Goal: Information Seeking & Learning: Learn about a topic

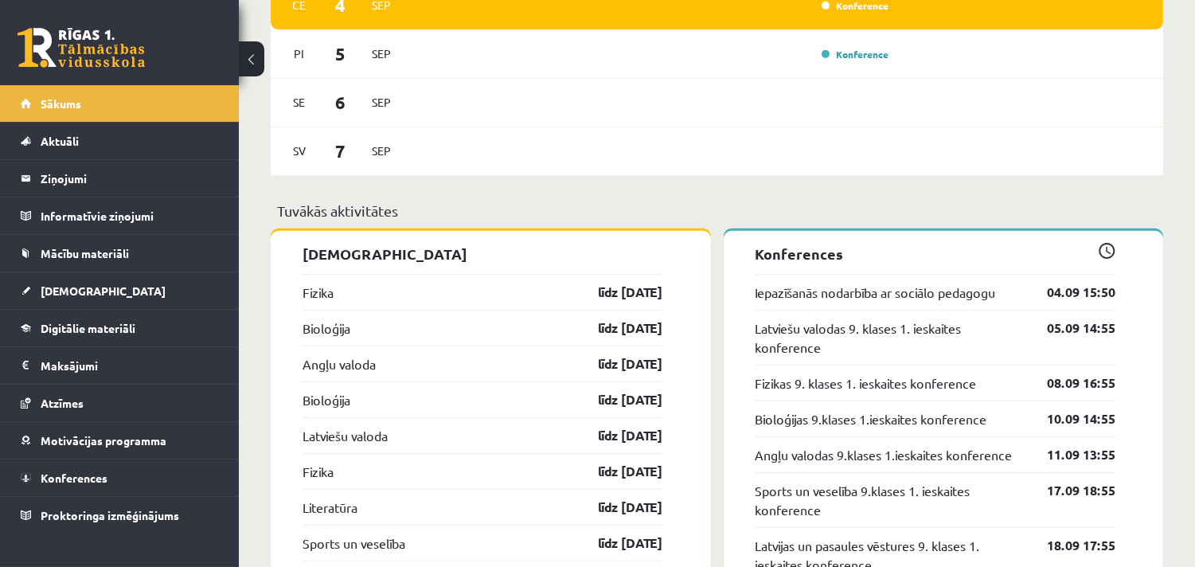
scroll to position [1414, 0]
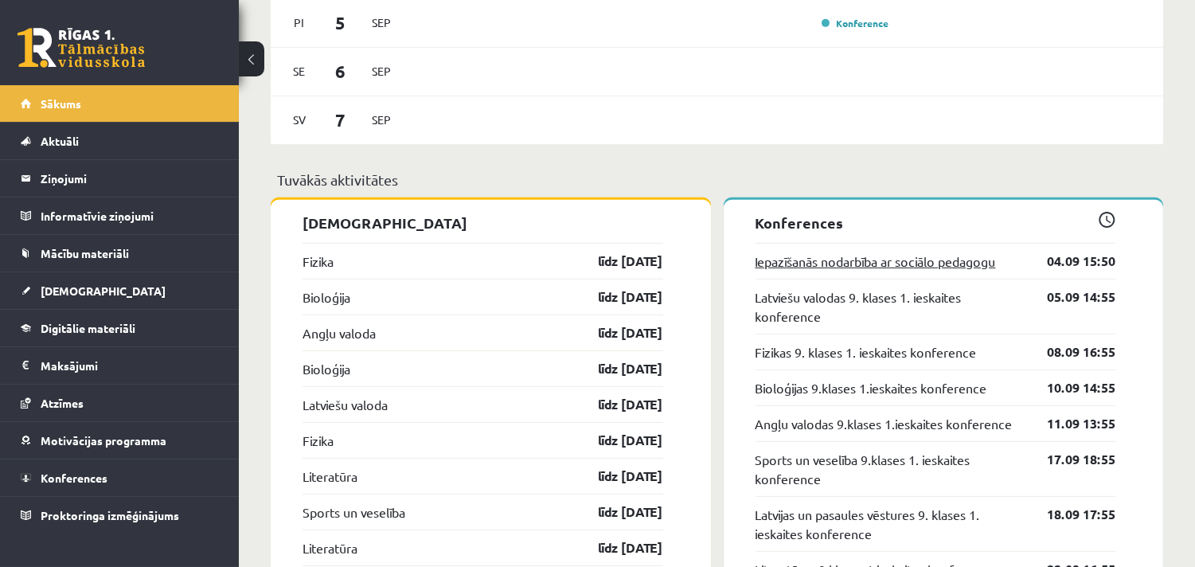
click at [984, 261] on link "Iepazīšanās nodarbība ar sociālo pedagogu" at bounding box center [875, 260] width 240 height 19
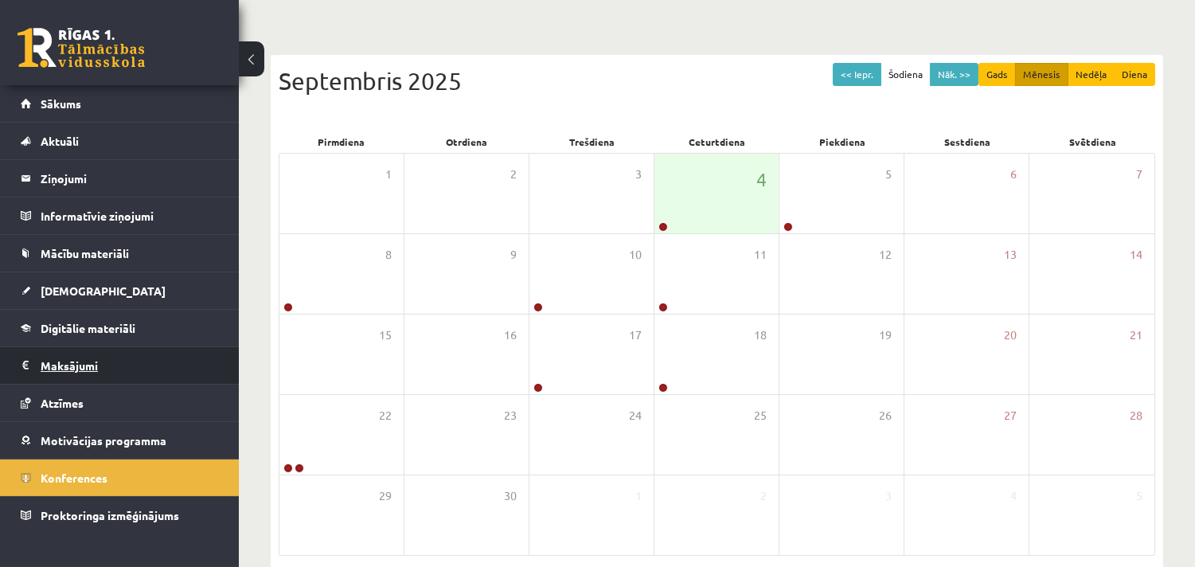
scroll to position [177, 0]
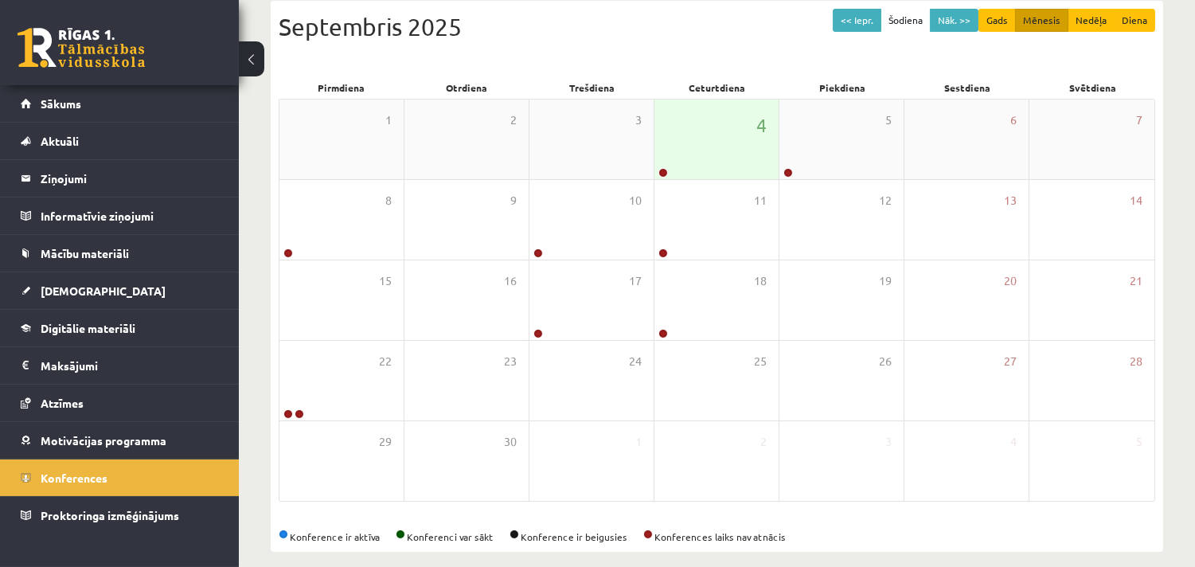
click at [707, 145] on div "4" at bounding box center [716, 139] width 124 height 80
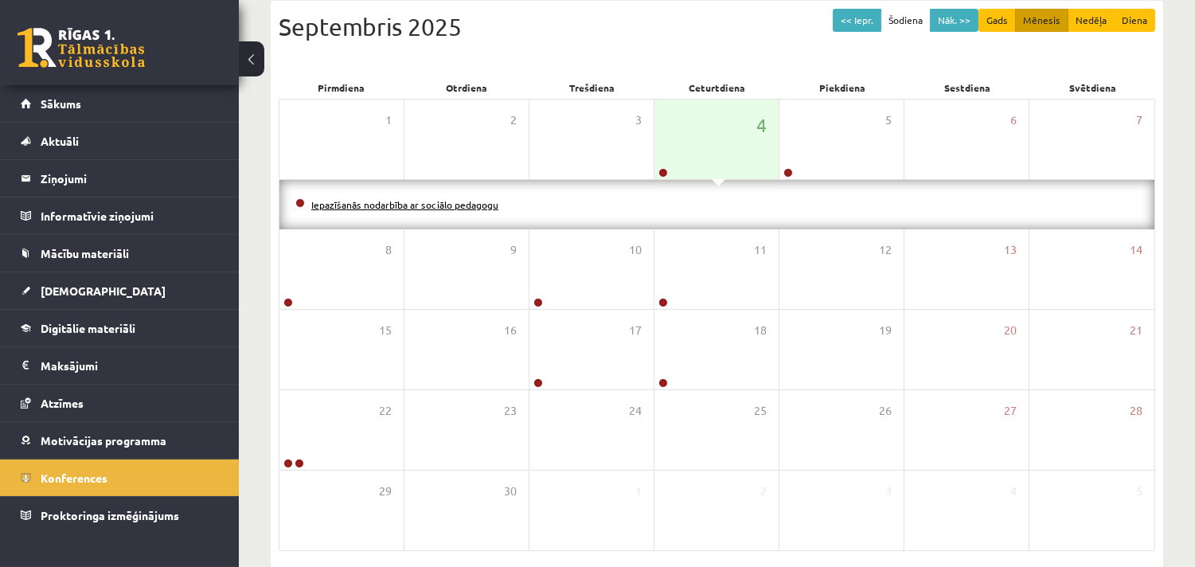
click at [432, 204] on link "Iepazīšanās nodarbība ar sociālo pedagogu" at bounding box center [404, 204] width 187 height 13
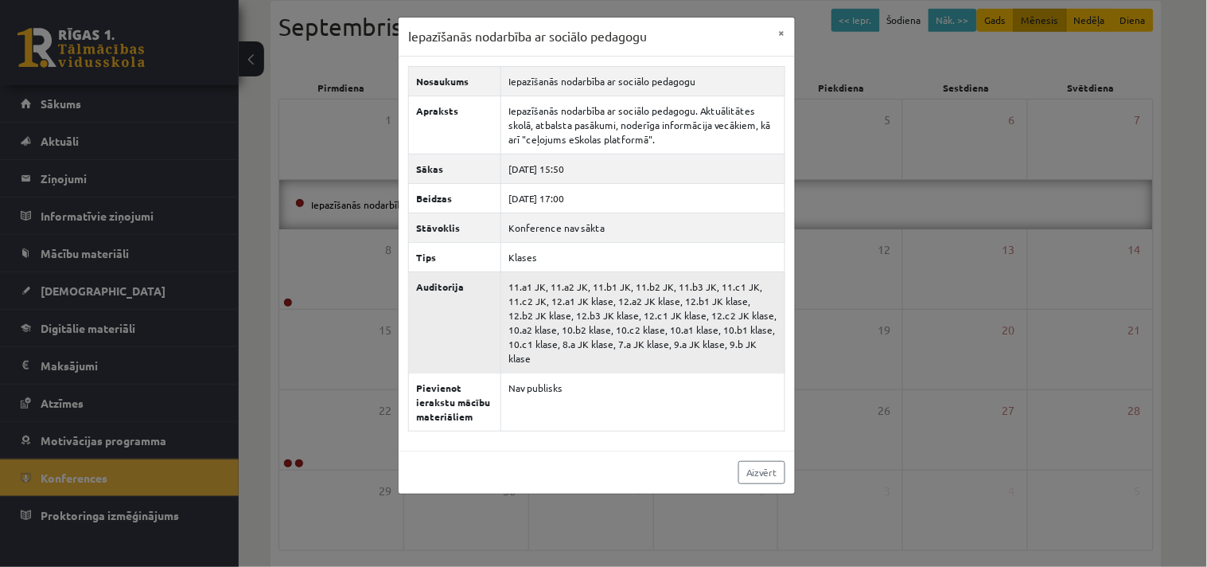
click at [599, 304] on td "11.a1 JK, 11.a2 JK, 11.b1 JK, 11.b2 JK, 11.b3 JK, 11.c1 JK, 11.c2 JK, 12.a1 JK …" at bounding box center [643, 321] width 284 height 101
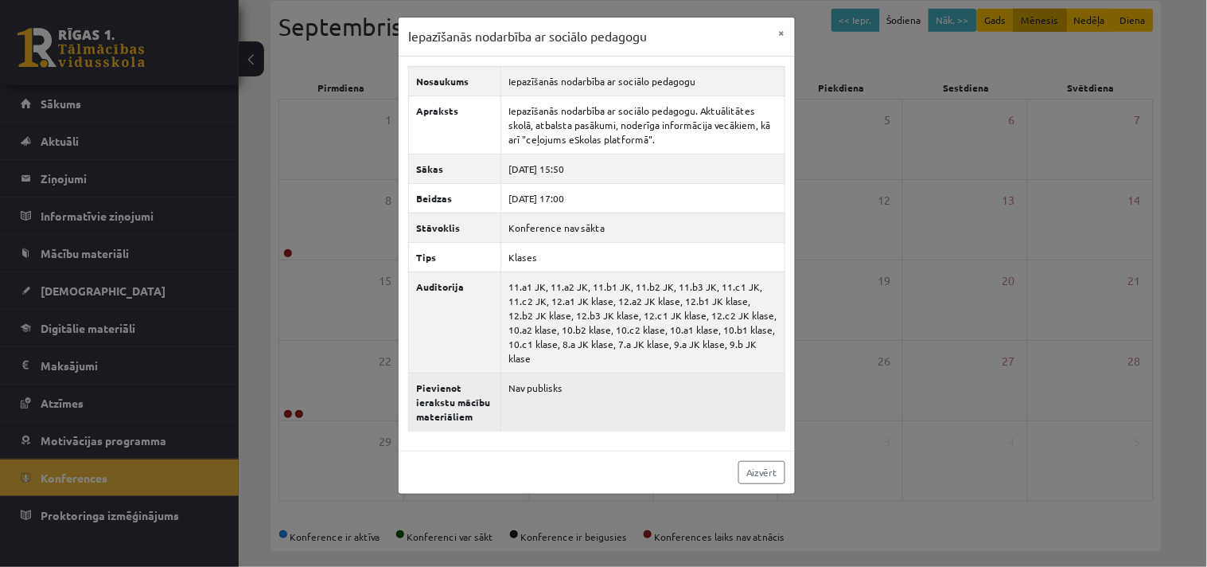
click at [532, 376] on td "Nav publisks" at bounding box center [643, 401] width 284 height 58
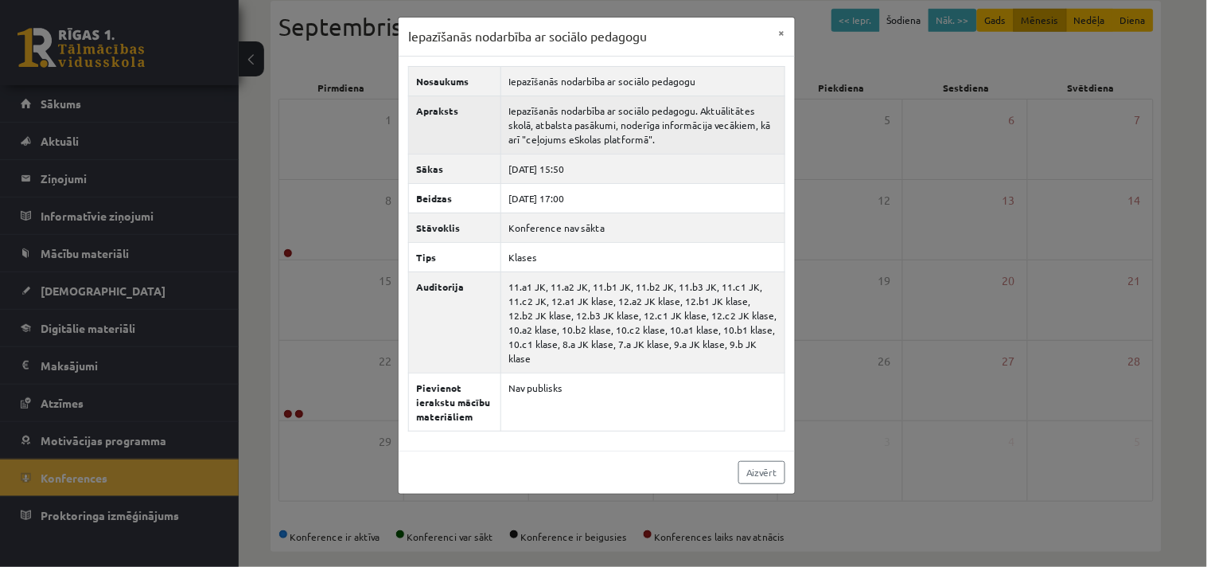
click at [543, 110] on td "Iepazīšanās nodarbība ar sociālo pedagogu. Aktuālitātes skolā, atbalsta pasākum…" at bounding box center [643, 124] width 284 height 58
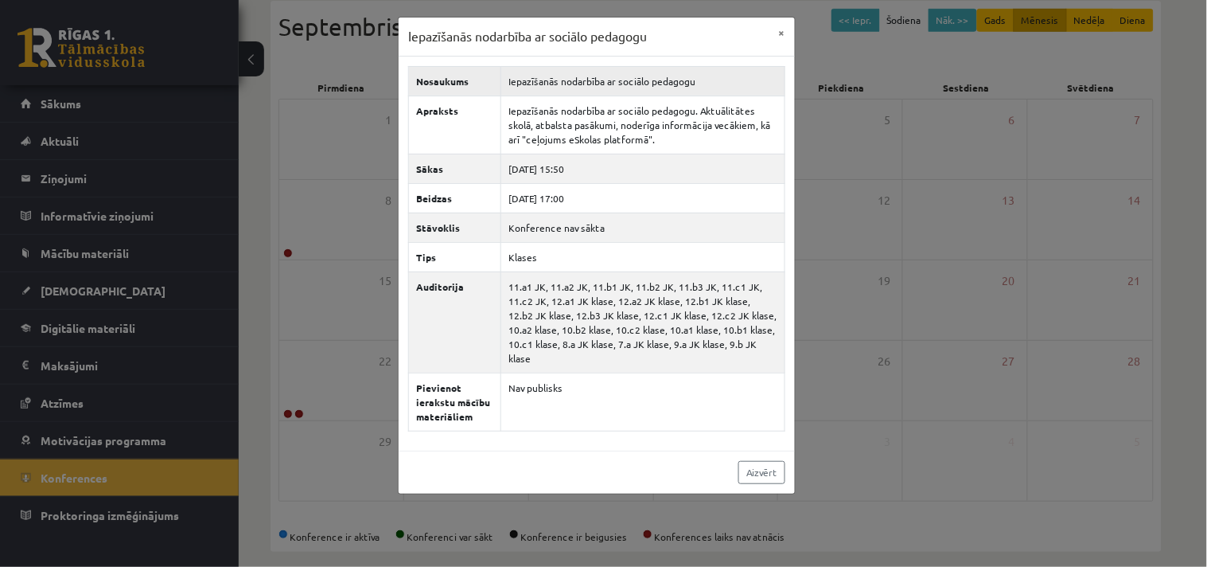
click at [539, 76] on td "Iepazīšanās nodarbība ar sociālo pedagogu" at bounding box center [643, 80] width 284 height 29
click at [783, 32] on button "×" at bounding box center [782, 33] width 25 height 30
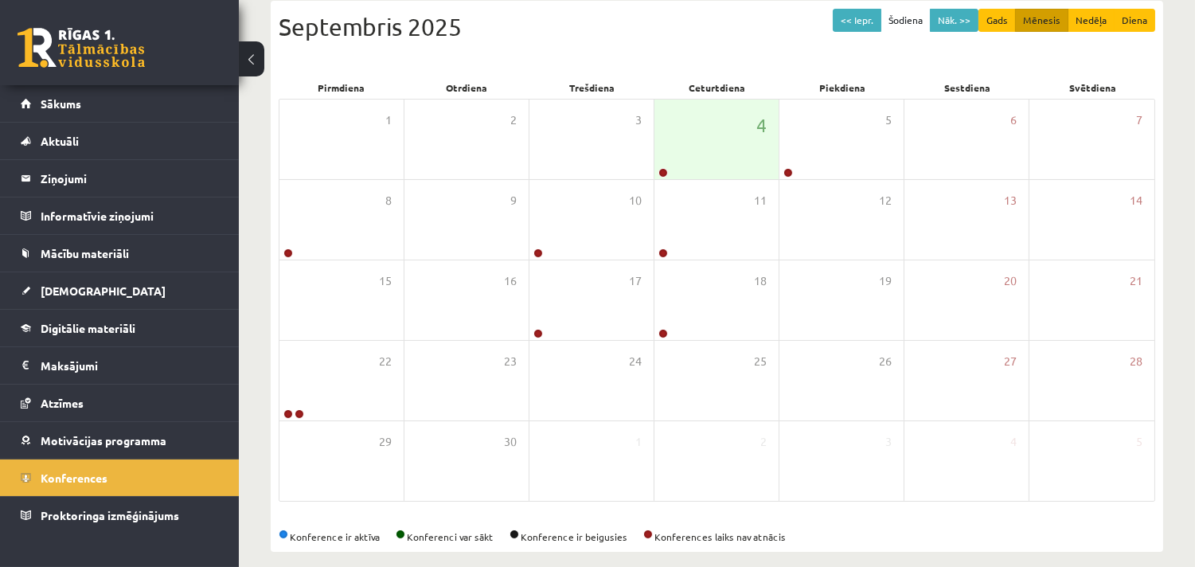
click at [557, 48] on div "<< Iepr. Šodiena Nāk. >> Gads Mēnesis Nedēļa Diena [DATE]" at bounding box center [717, 43] width 876 height 68
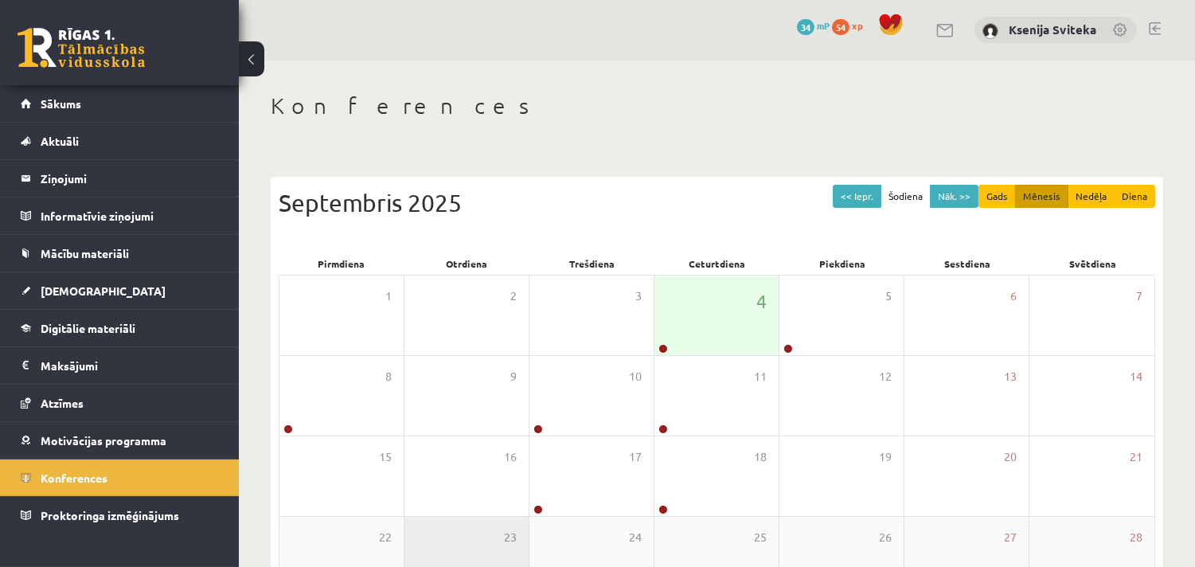
scroll to position [0, 0]
click at [800, 89] on div "Konferences << Iepr. Šodiena Nāk. >> Gads Mēnesis Nedēļa Diena Septembris 2025 …" at bounding box center [717, 410] width 956 height 699
click at [764, 112] on h1 "Konferences" at bounding box center [717, 106] width 892 height 27
click at [793, 99] on h1 "Konferences" at bounding box center [717, 106] width 892 height 27
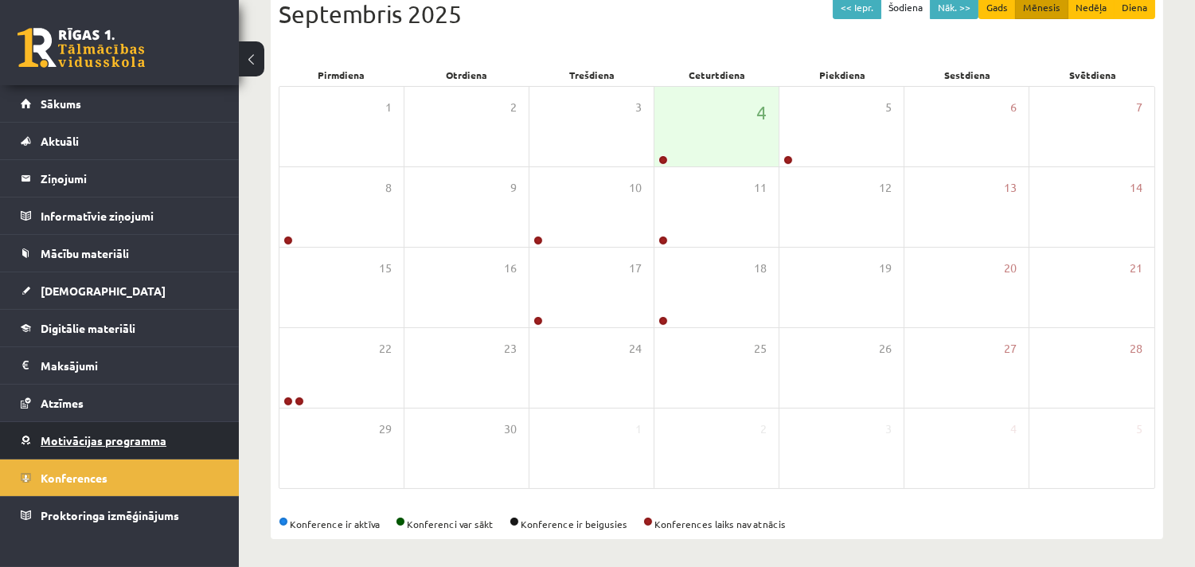
scroll to position [193, 0]
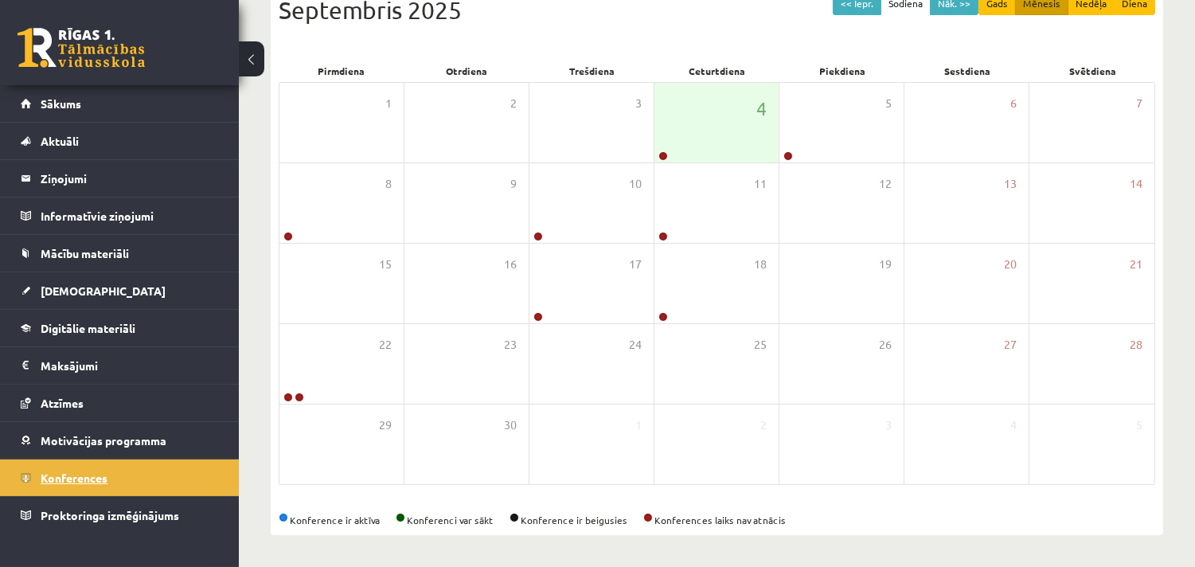
click at [78, 477] on span "Konferences" at bounding box center [74, 477] width 67 height 14
click at [417, 520] on div "Konference ir aktīva Konferenci var sākt Konference ir beigusies Konferences la…" at bounding box center [717, 520] width 876 height 14
click at [396, 517] on span at bounding box center [401, 518] width 10 height 10
click at [68, 330] on span "Digitālie materiāli" at bounding box center [88, 328] width 95 height 14
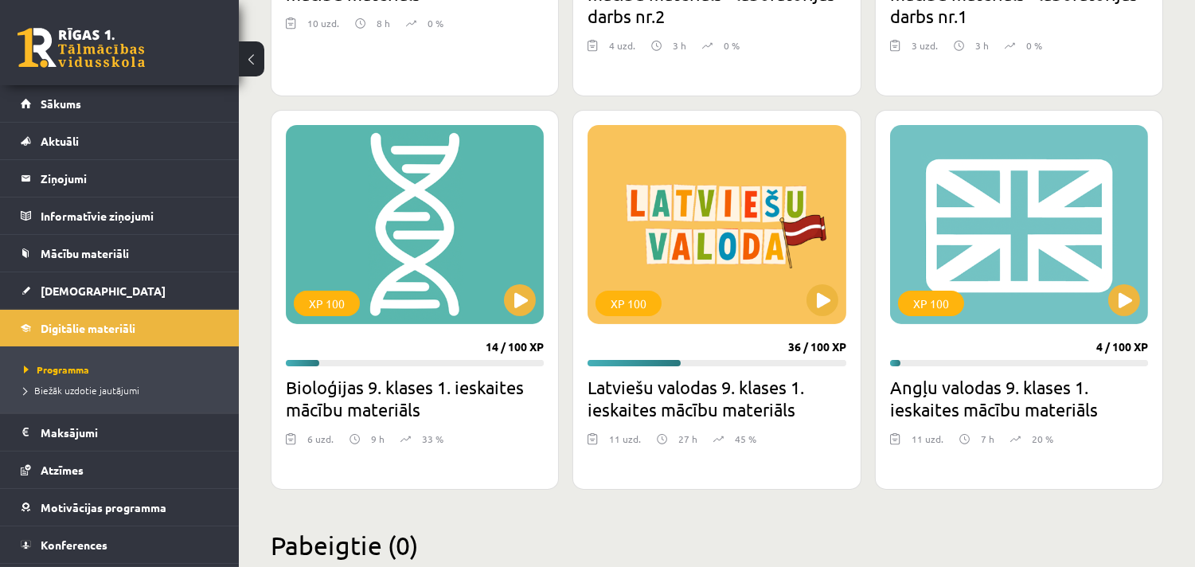
scroll to position [804, 0]
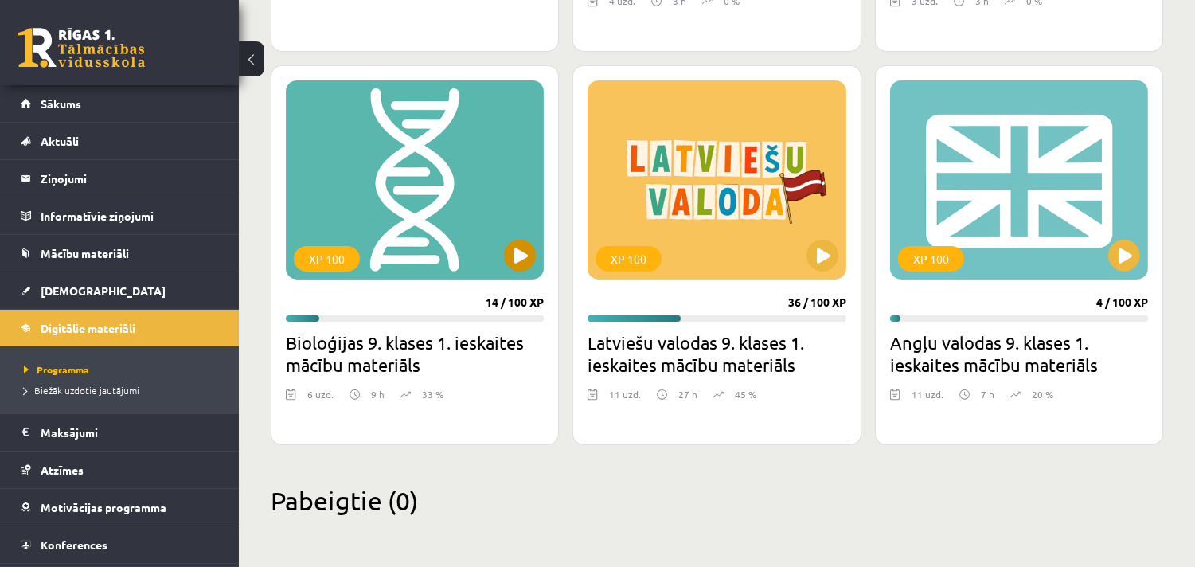
click at [377, 221] on div "XP 100" at bounding box center [415, 179] width 258 height 199
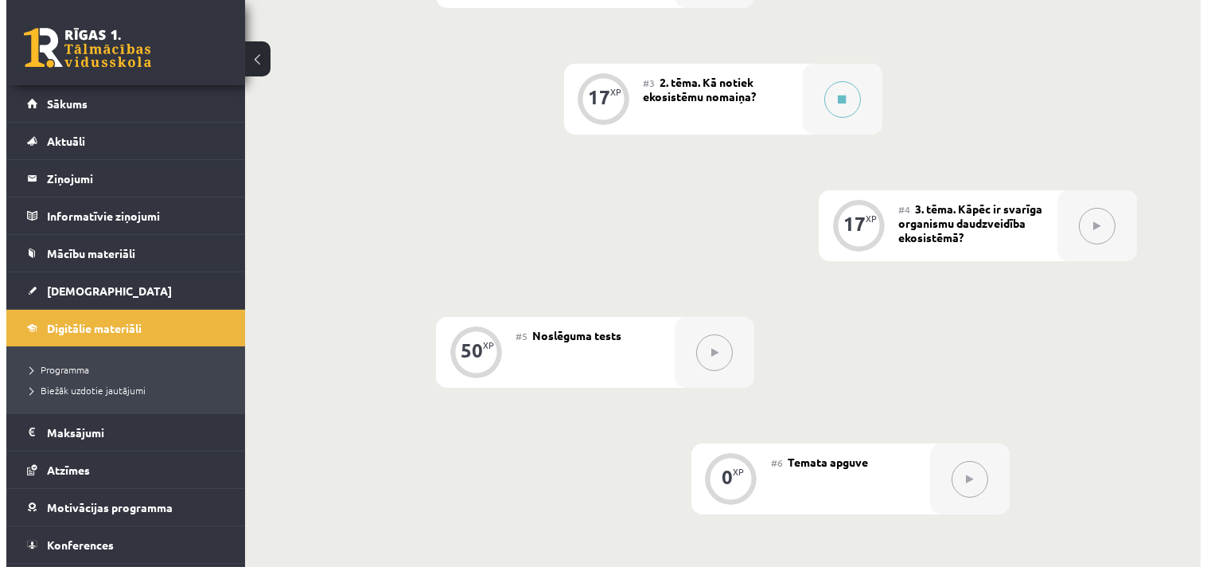
scroll to position [530, 0]
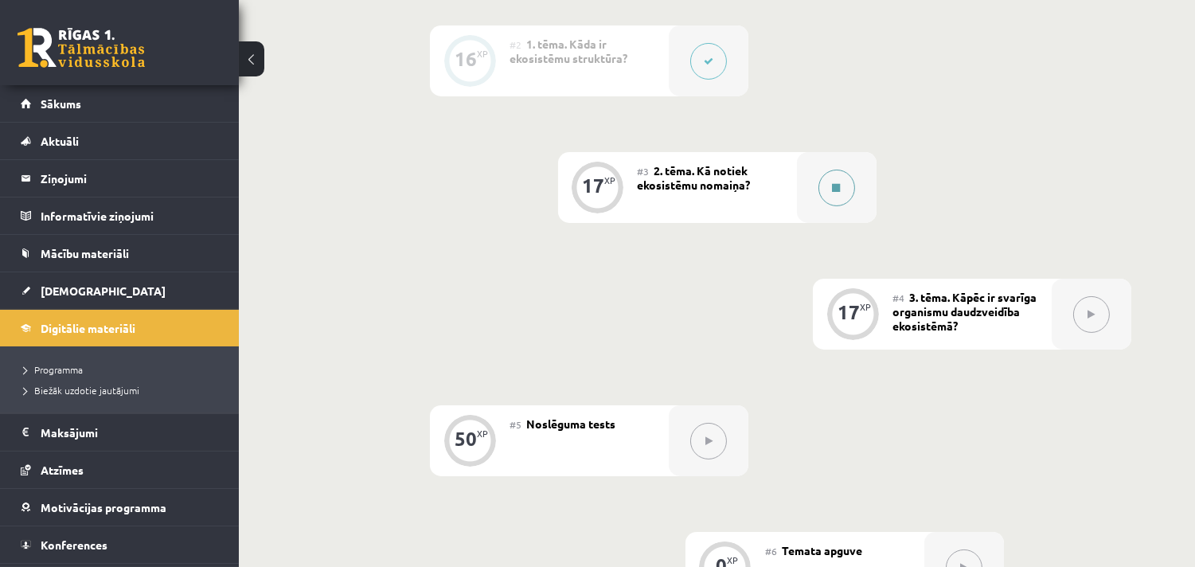
click at [842, 185] on button at bounding box center [836, 188] width 37 height 37
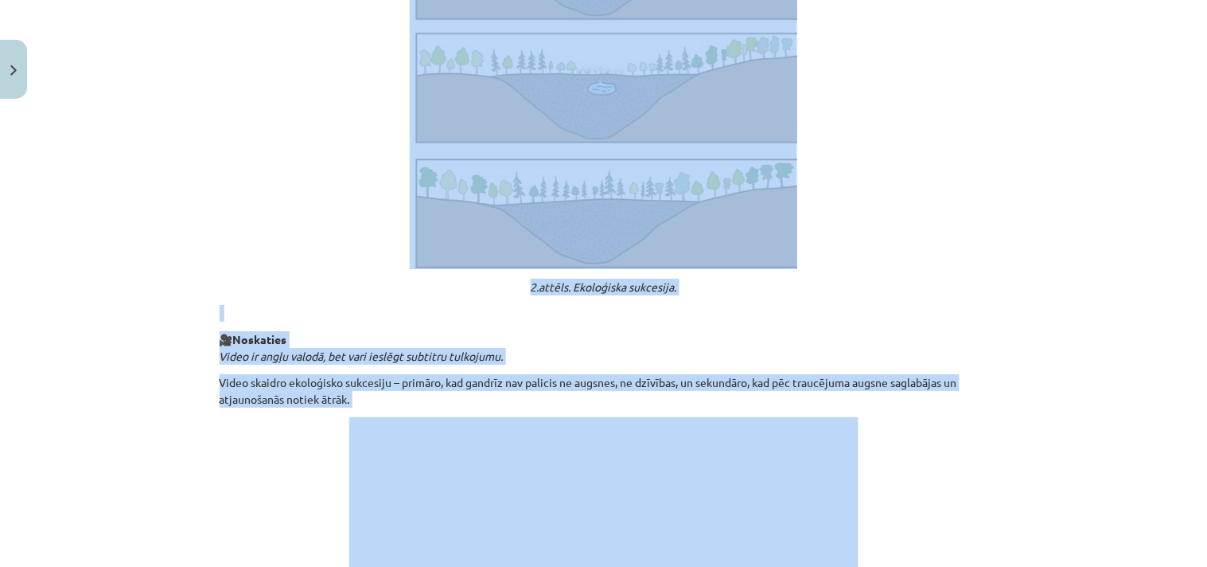
scroll to position [1312, 0]
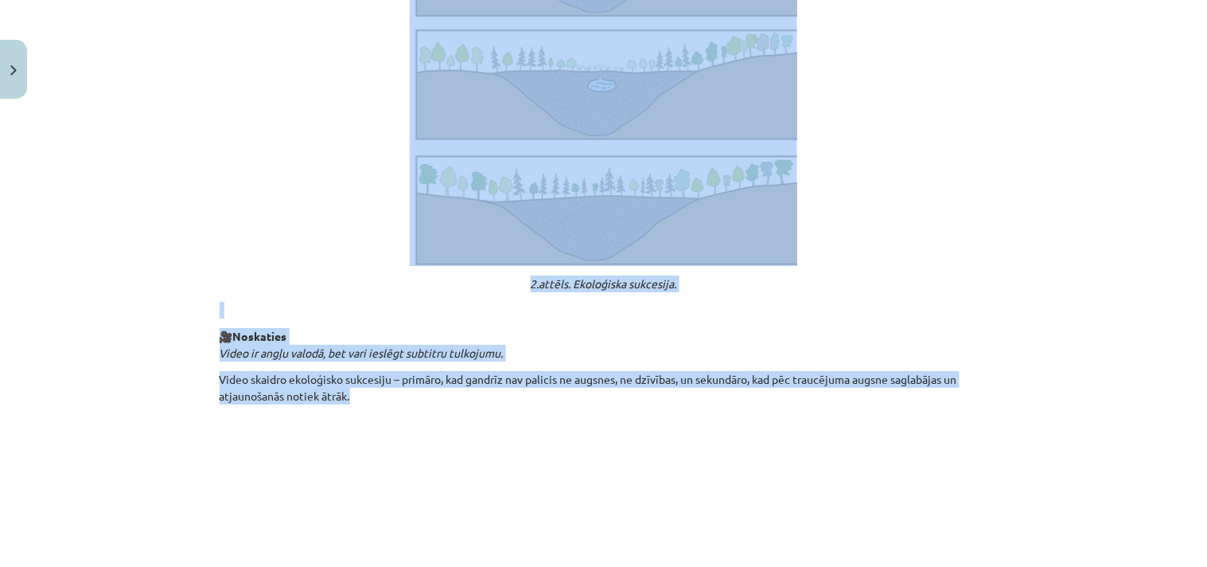
drag, startPoint x: 530, startPoint y: 307, endPoint x: 418, endPoint y: 388, distance: 138.5
click at [922, 217] on p at bounding box center [604, 24] width 769 height 483
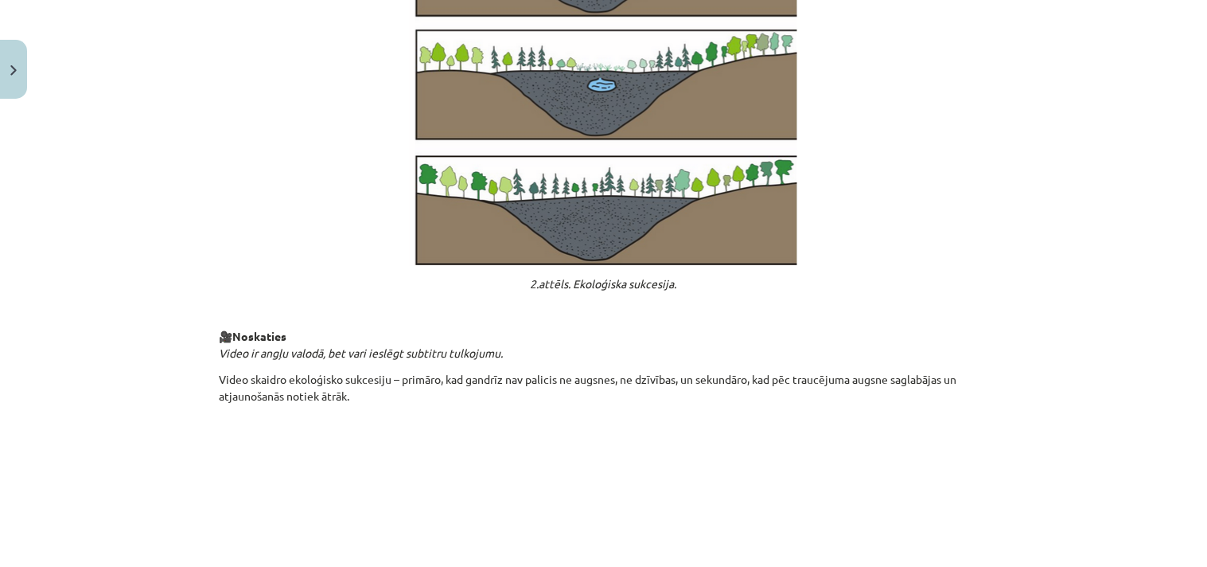
scroll to position [1699, 0]
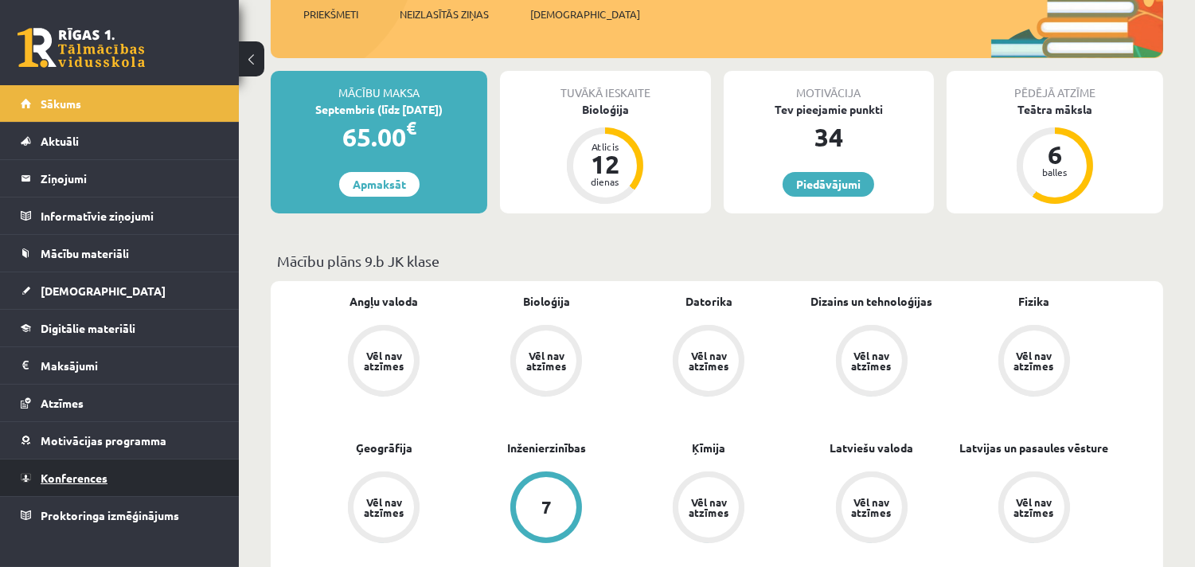
scroll to position [265, 0]
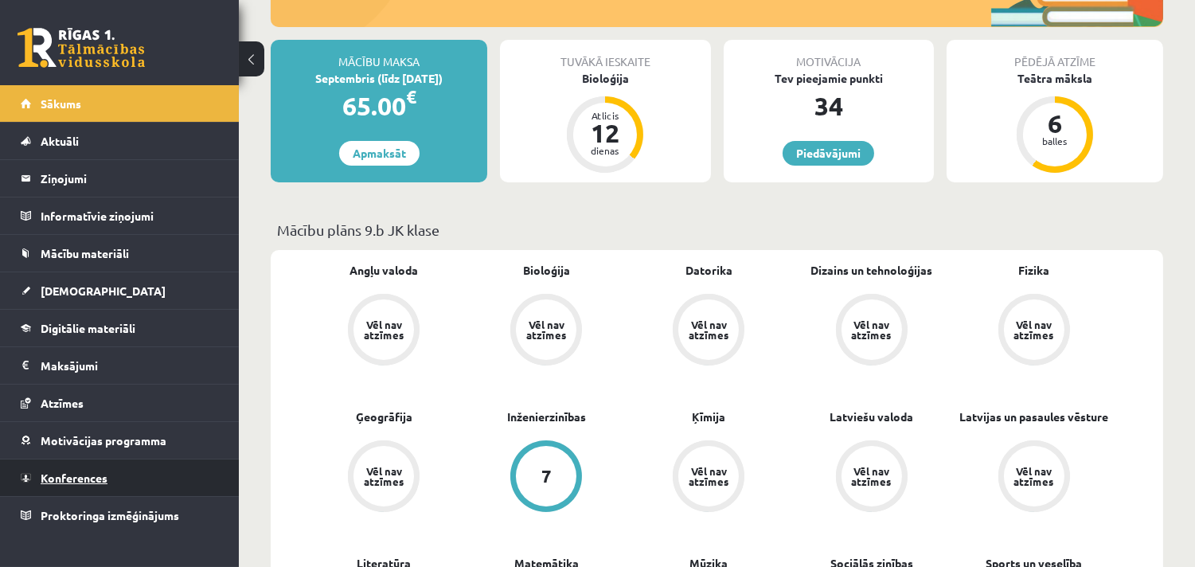
click at [92, 478] on span "Konferences" at bounding box center [74, 477] width 67 height 14
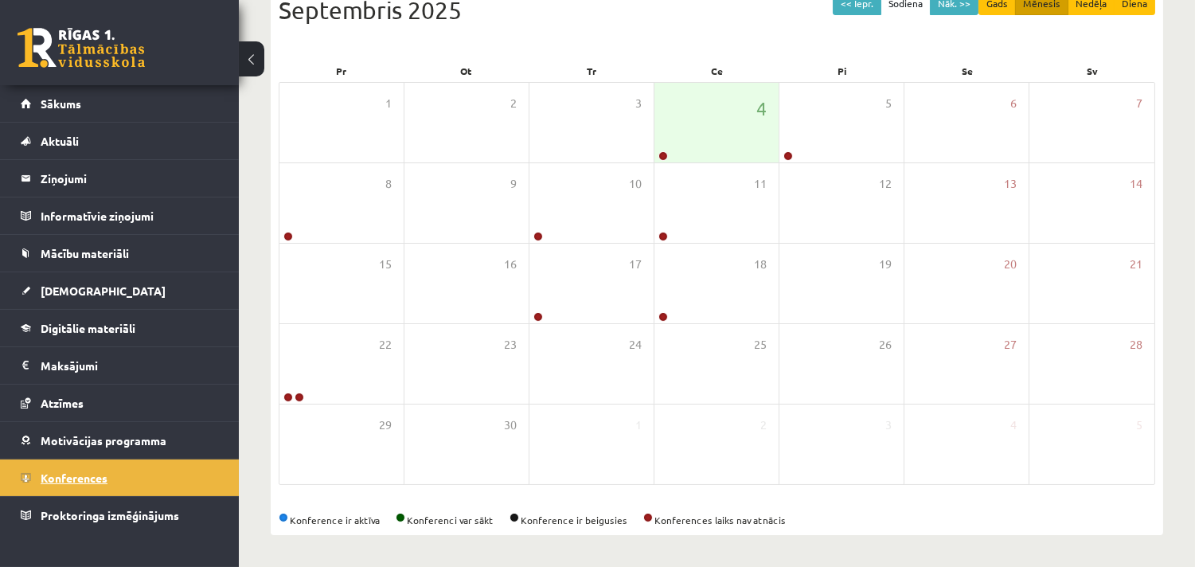
scroll to position [193, 0]
click at [458, 521] on div "Konference ir aktīva Konferenci var sākt Konference ir beigusies Konferences la…" at bounding box center [717, 520] width 876 height 14
click at [400, 515] on span at bounding box center [401, 518] width 10 height 10
click at [745, 111] on div "4" at bounding box center [716, 123] width 124 height 80
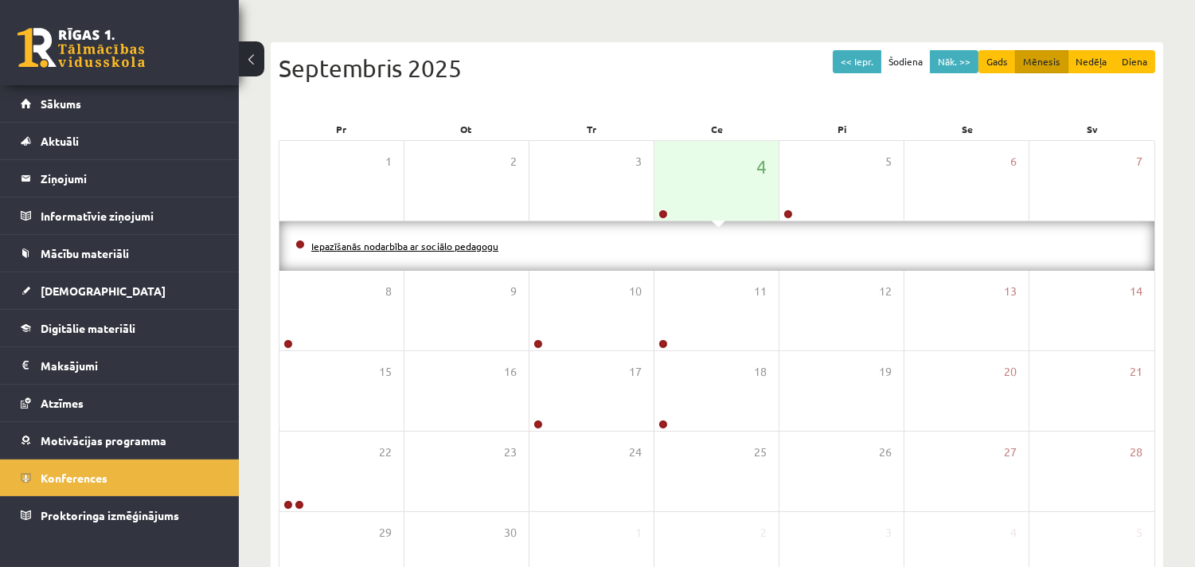
scroll to position [105, 0]
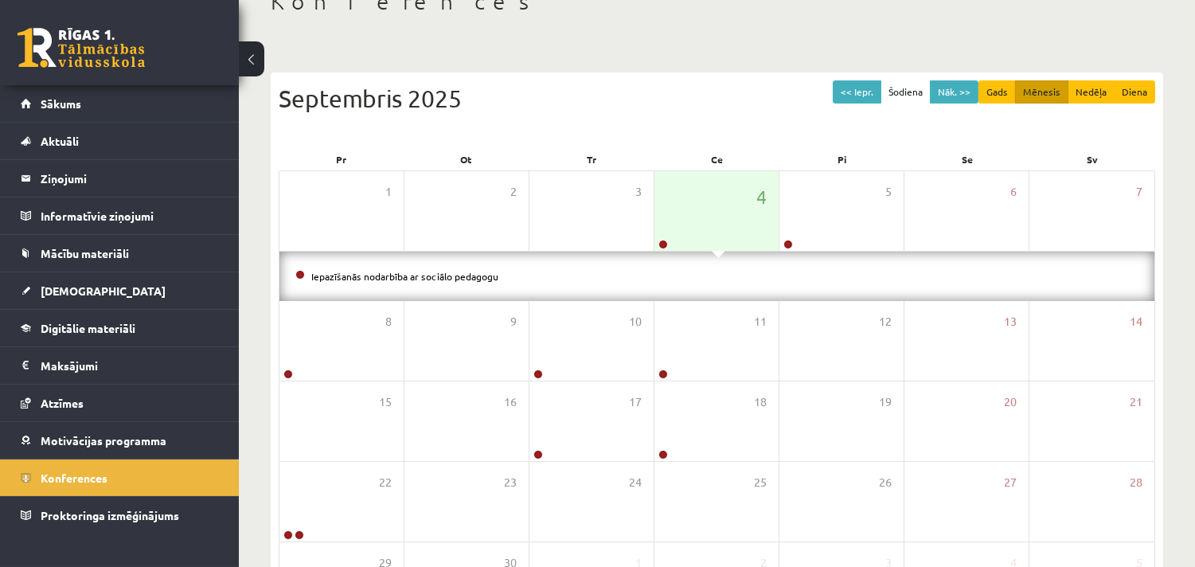
click at [528, 100] on div "Septembris 2025" at bounding box center [717, 98] width 876 height 36
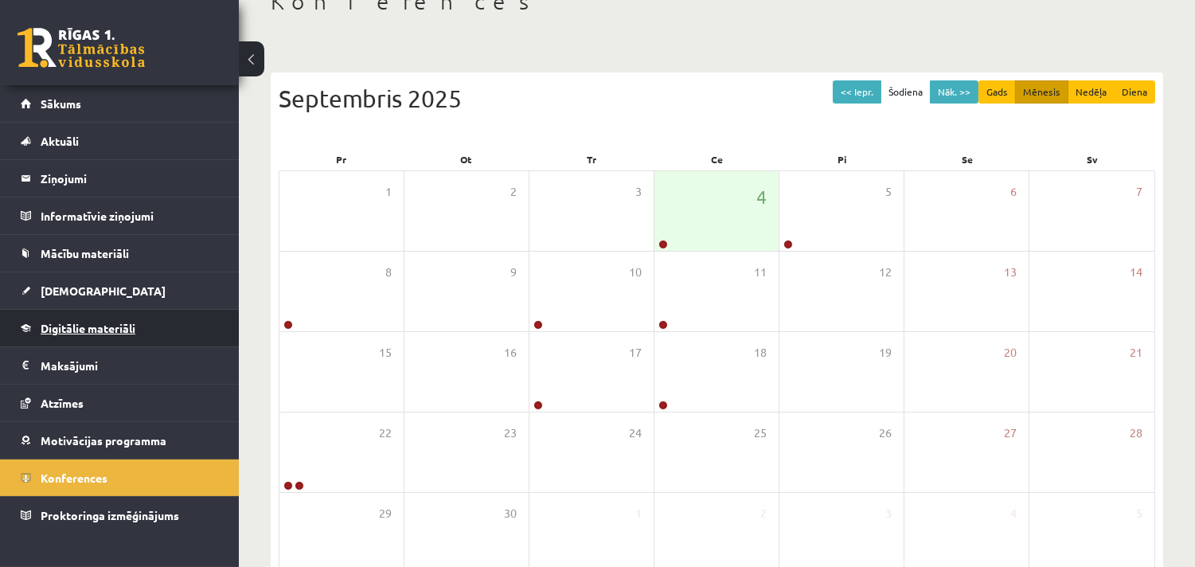
click at [72, 320] on link "Digitālie materiāli" at bounding box center [120, 328] width 198 height 37
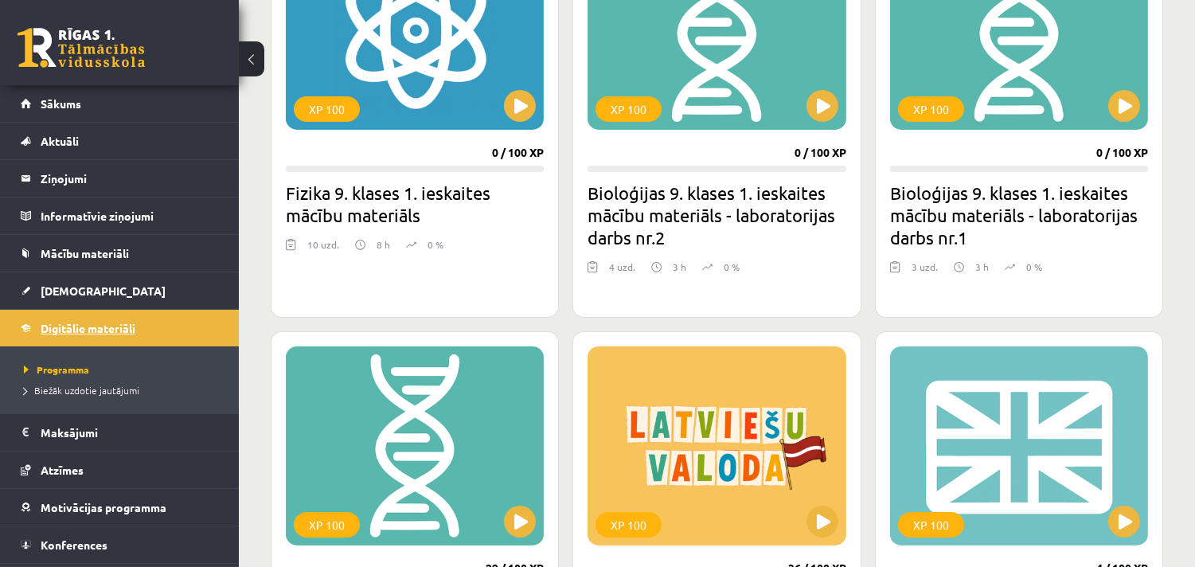
scroll to position [33, 0]
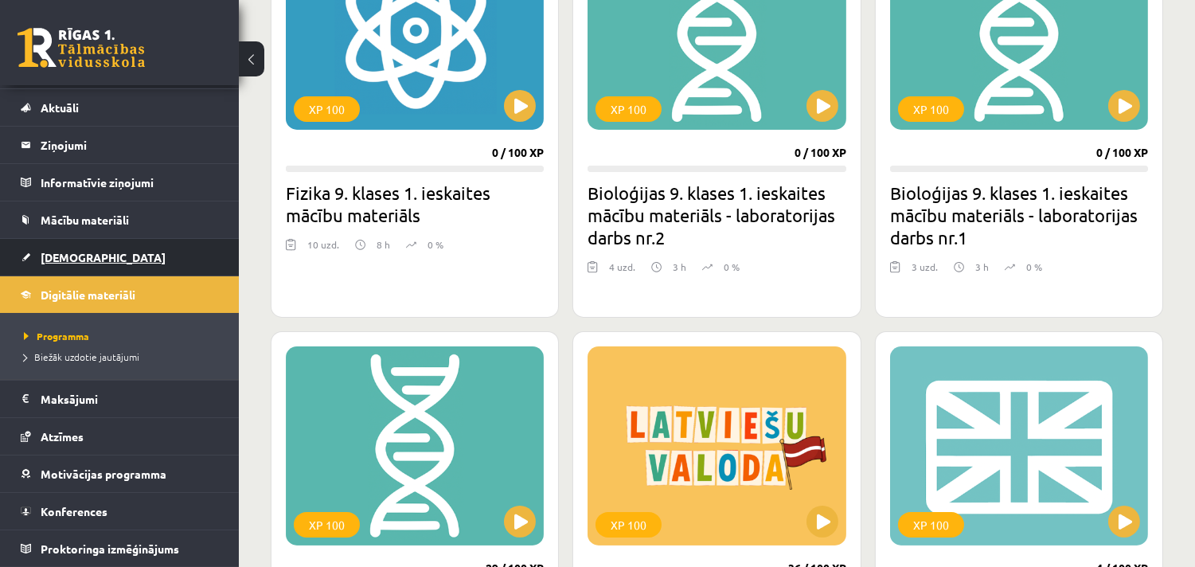
click at [76, 259] on span "[DEMOGRAPHIC_DATA]" at bounding box center [103, 257] width 125 height 14
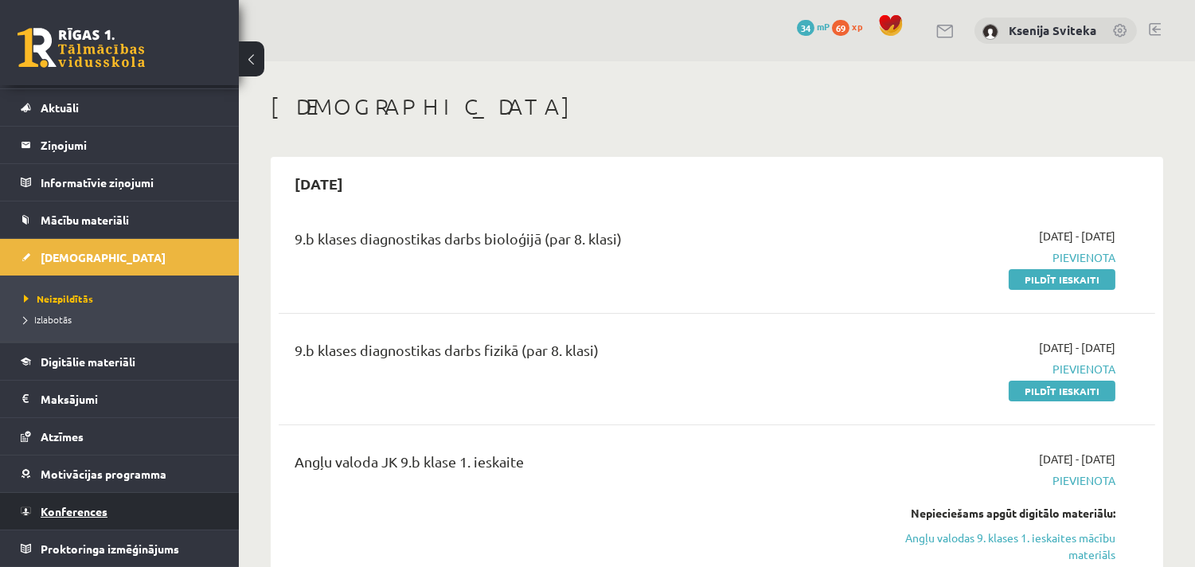
click at [89, 513] on span "Konferences" at bounding box center [74, 511] width 67 height 14
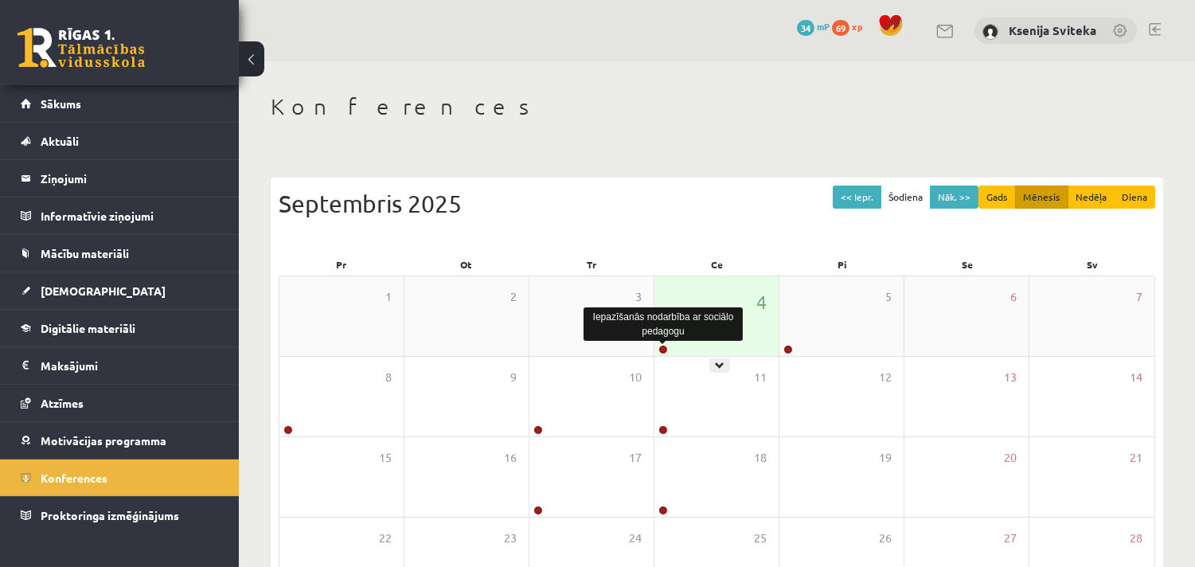
click at [661, 345] on link at bounding box center [663, 350] width 10 height 10
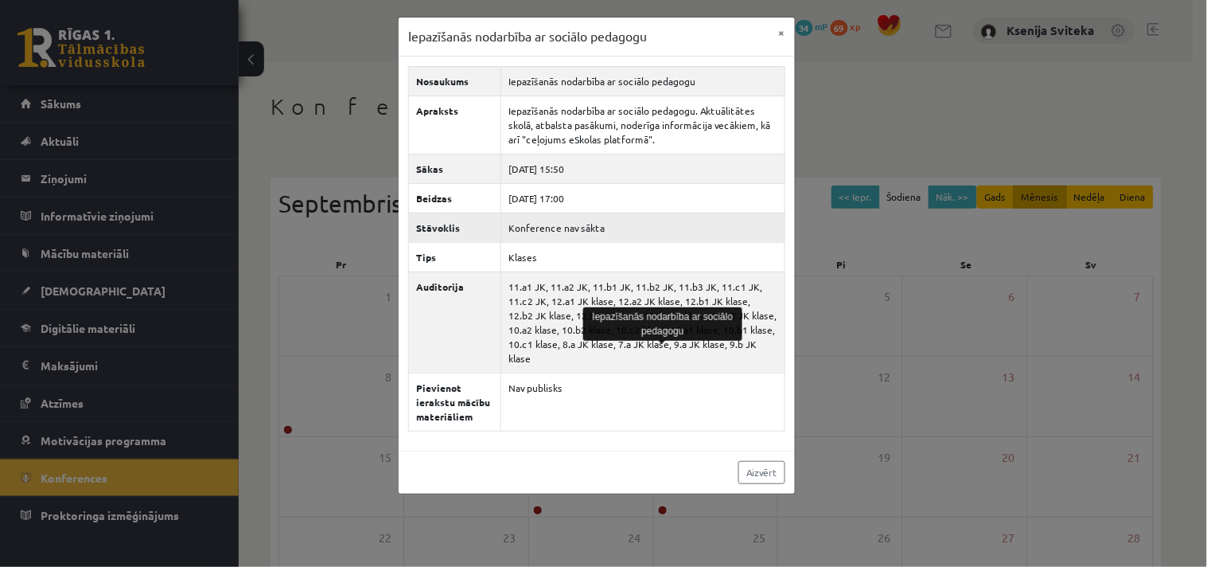
click at [648, 234] on td "Konference nav sākta" at bounding box center [643, 226] width 284 height 29
click at [859, 101] on div "Iepazīšanās nodarbība ar sociālo pedagogu × Nosaukums Iepazīšanās nodarbība ar …" at bounding box center [603, 283] width 1207 height 567
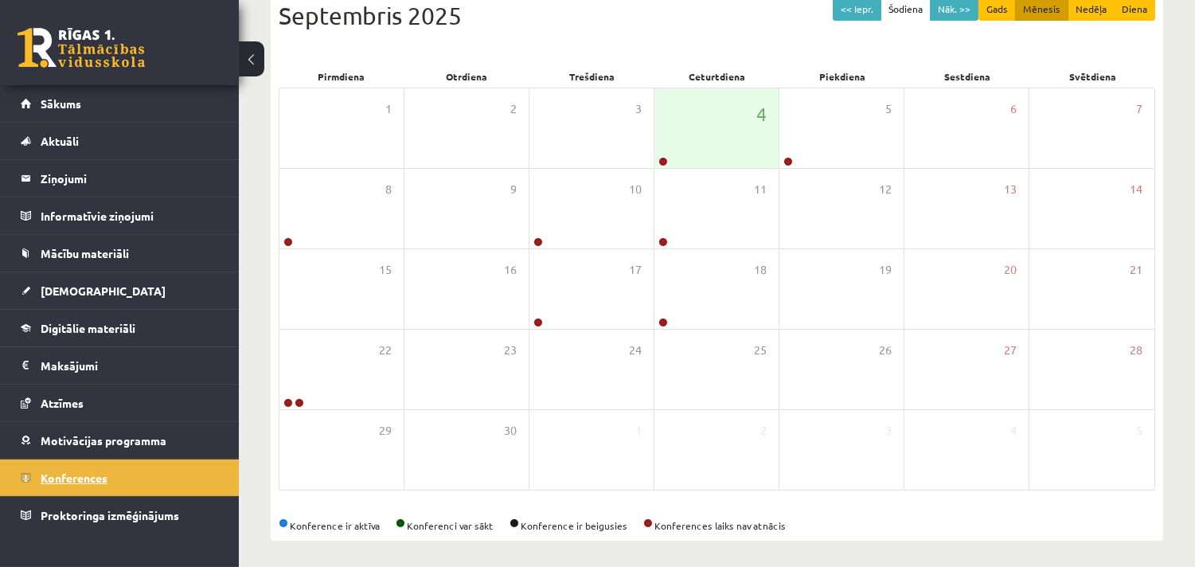
scroll to position [193, 0]
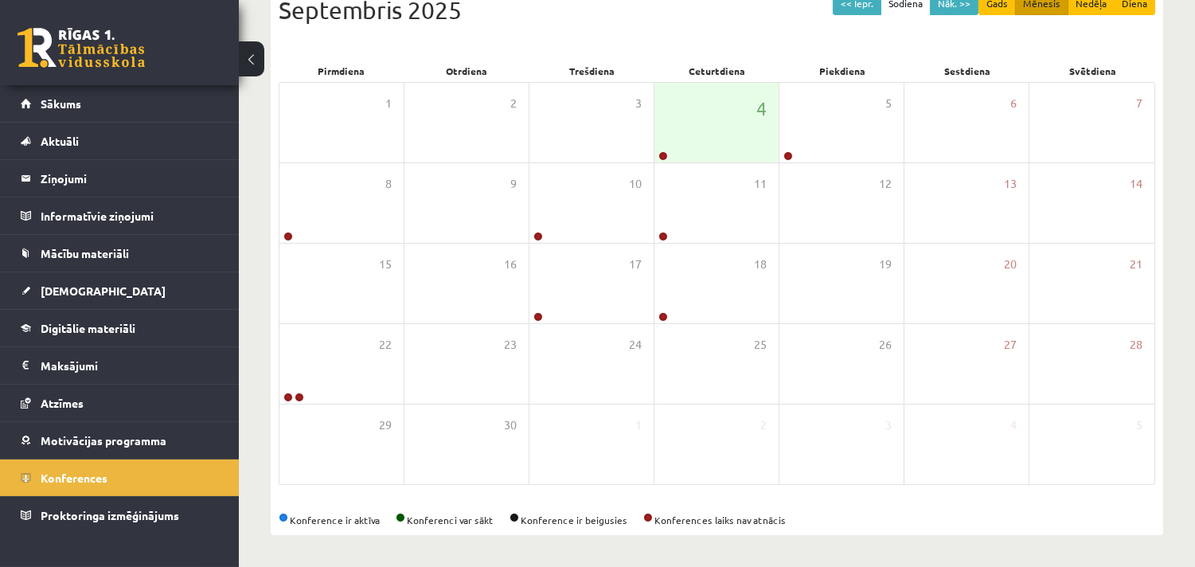
click at [664, 150] on div at bounding box center [663, 149] width 8 height 4
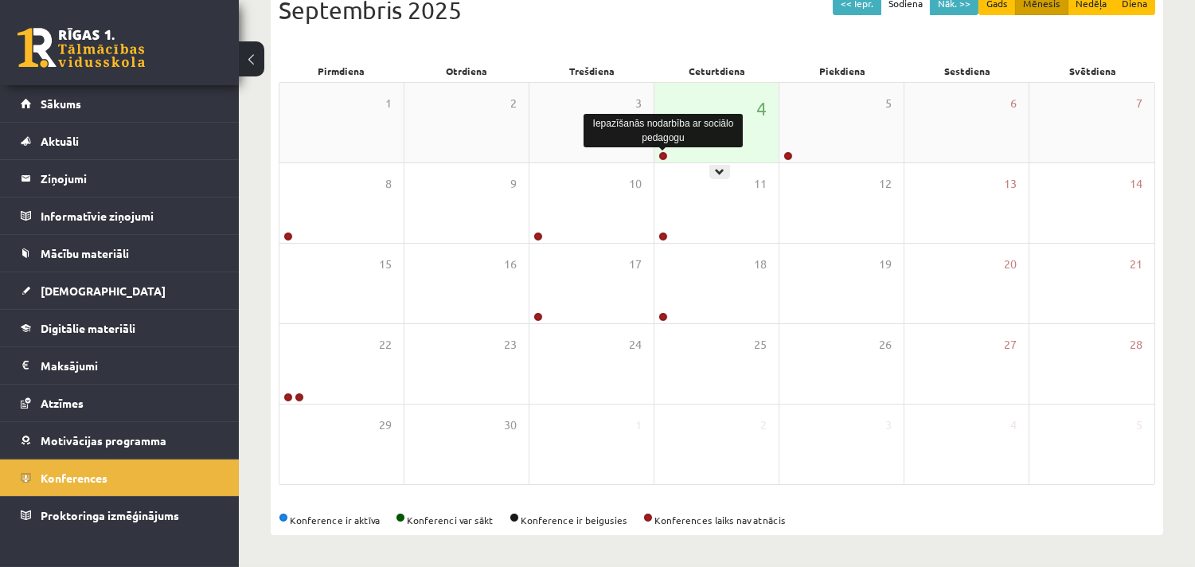
click at [663, 153] on link at bounding box center [663, 156] width 10 height 10
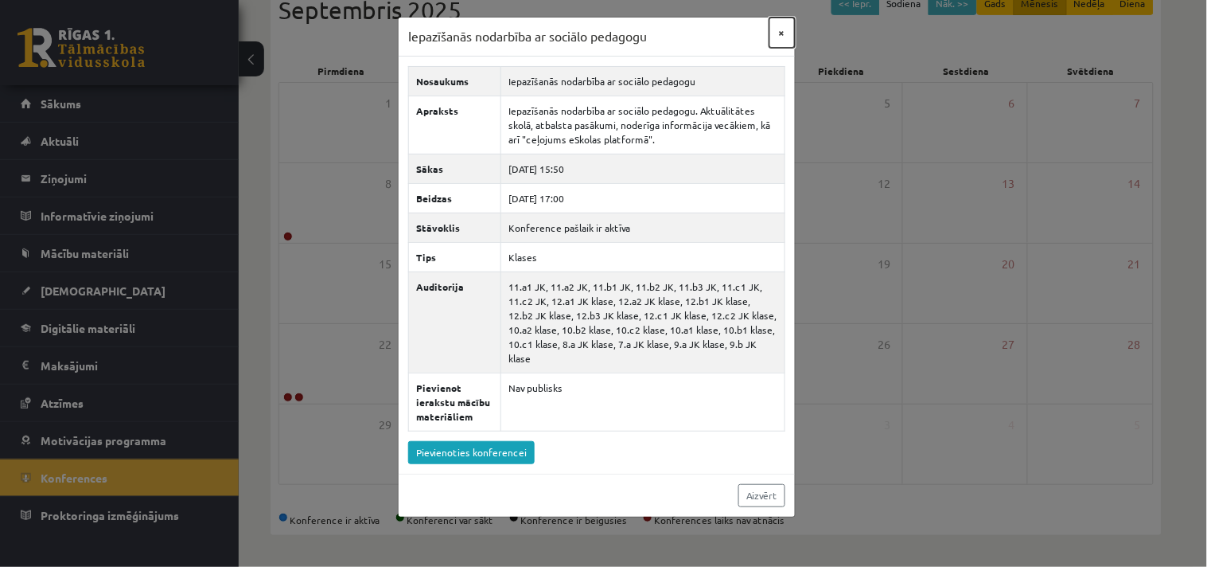
click at [785, 29] on button "×" at bounding box center [782, 33] width 25 height 30
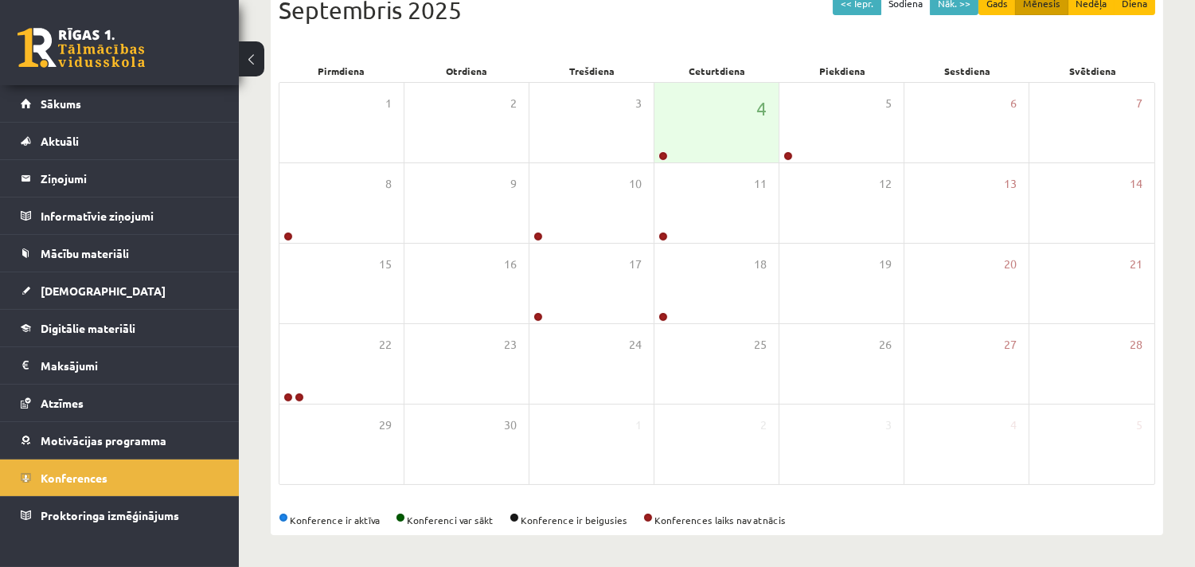
click at [631, 41] on div "<< Iepr. Šodiena Nāk. >> Gads Mēnesis Nedēļa Diena [DATE]" at bounding box center [717, 26] width 876 height 68
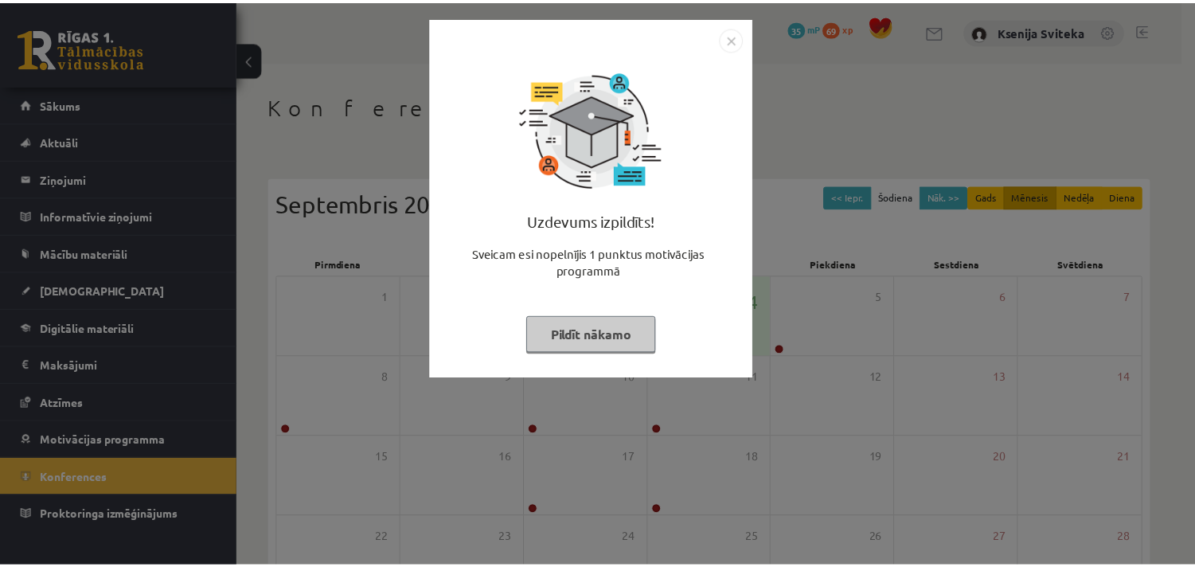
scroll to position [193, 0]
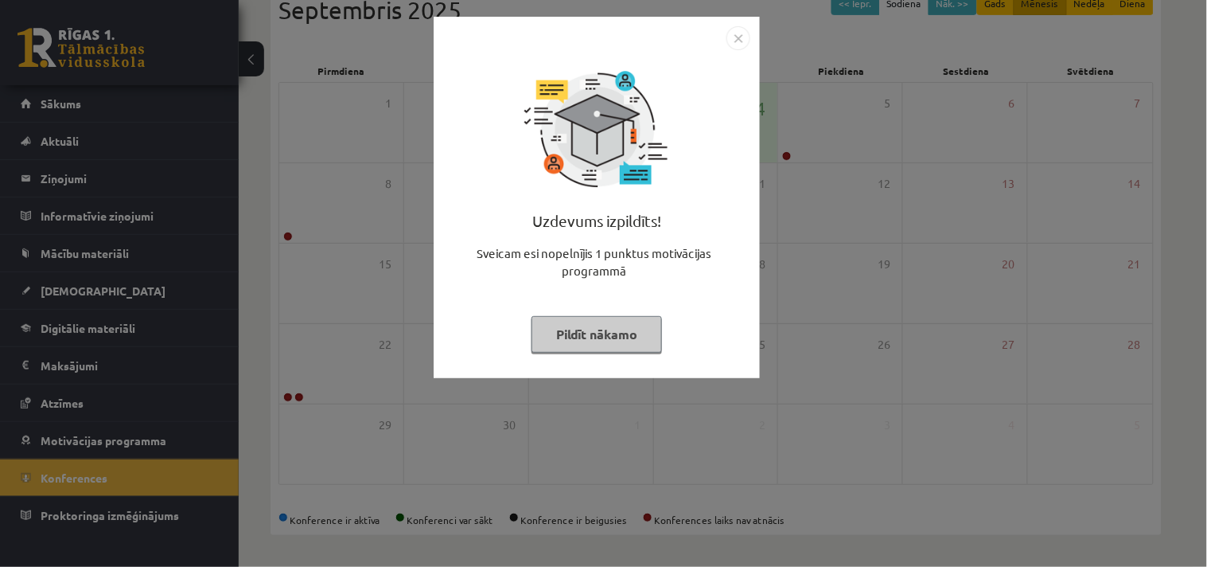
click at [734, 37] on img "Close" at bounding box center [739, 38] width 24 height 24
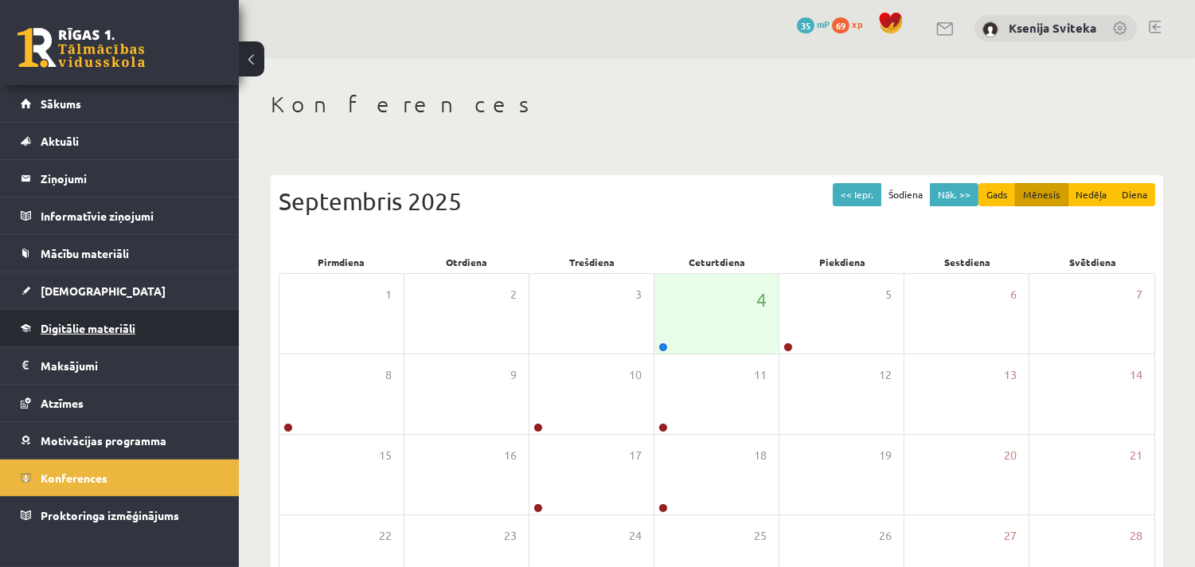
scroll to position [0, 0]
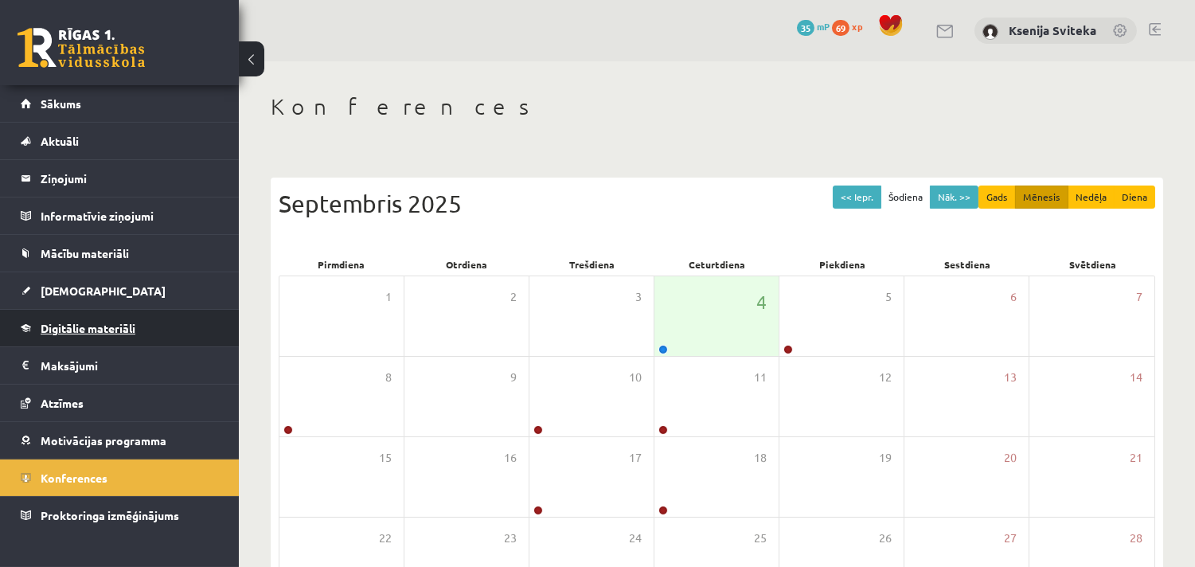
click at [73, 323] on span "Digitālie materiāli" at bounding box center [88, 328] width 95 height 14
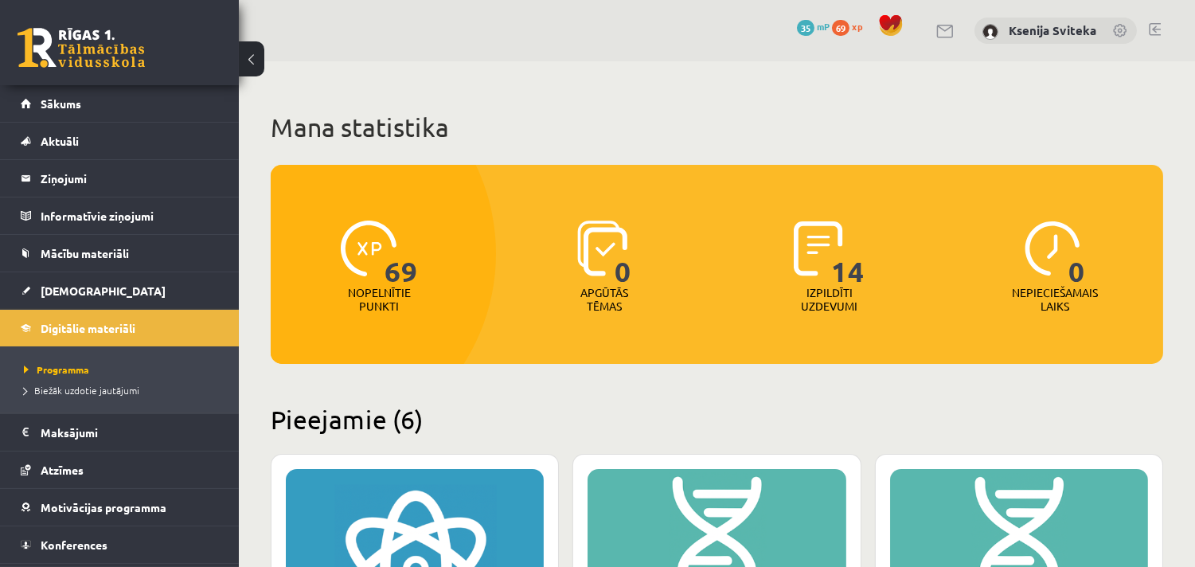
click at [559, 115] on h1 "Mana statistika" at bounding box center [717, 127] width 892 height 32
